Goal: Obtain resource: Download file/media

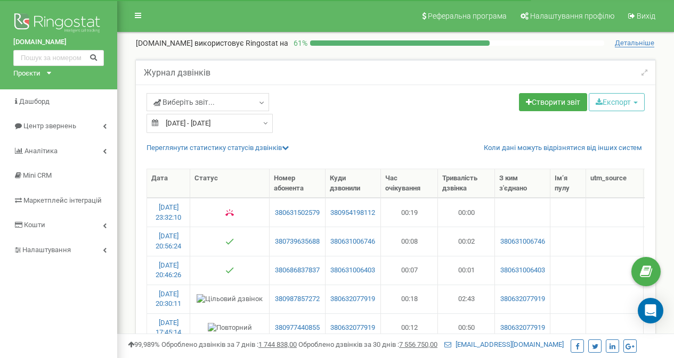
select select "100"
type input "12.06.2025"
type input "10.07.2025"
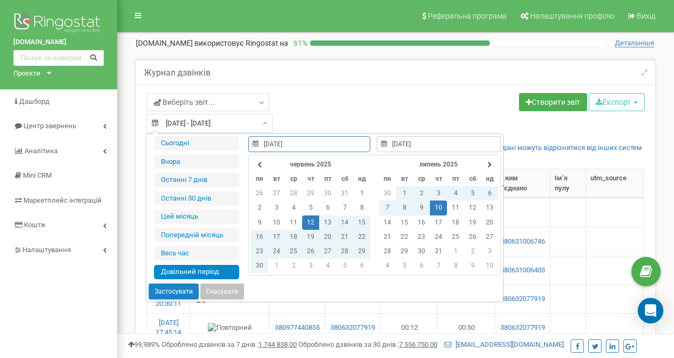
click at [253, 119] on input "[DATE] - [DATE]" at bounding box center [209, 123] width 126 height 19
type input "12.06.2025"
click at [176, 289] on button "Застосувати" at bounding box center [174, 292] width 50 height 16
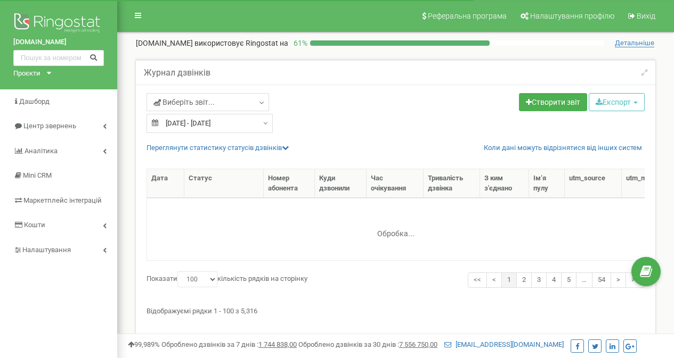
select select "100"
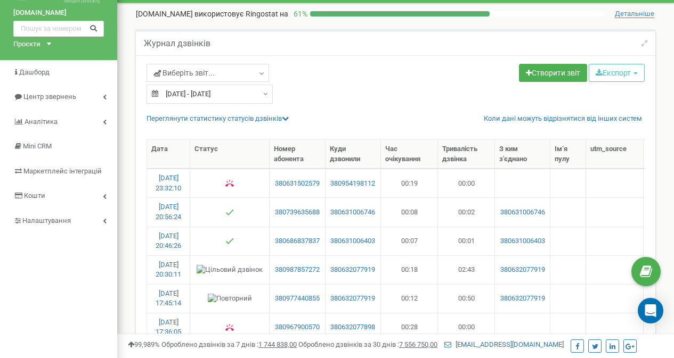
scroll to position [34, 0]
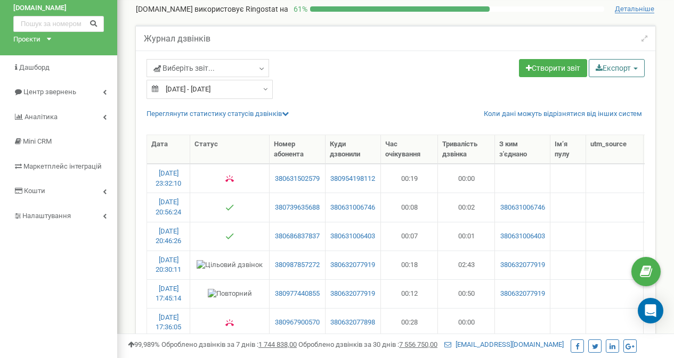
click at [605, 71] on button "Експорт" at bounding box center [617, 68] width 56 height 18
click at [604, 107] on link "Excel (.xls)" at bounding box center [631, 110] width 81 height 17
